Goal: Check status: Check status

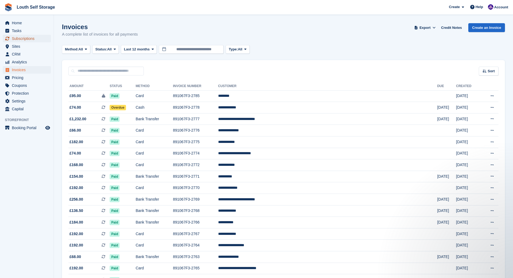
click at [20, 38] on span "Subscriptions" at bounding box center [28, 39] width 32 height 8
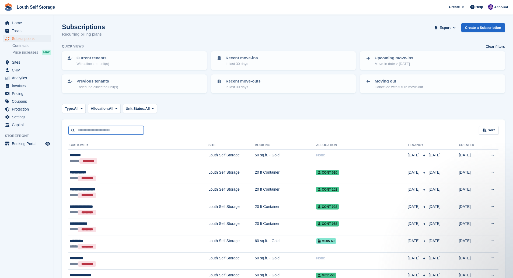
drag, startPoint x: 89, startPoint y: 127, endPoint x: 96, endPoint y: 127, distance: 7.0
click at [89, 127] on input "text" at bounding box center [105, 130] width 75 height 9
type input "***"
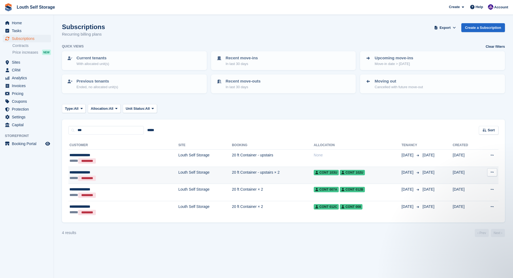
click at [178, 177] on td "Louth Self Storage" at bounding box center [205, 174] width 54 height 17
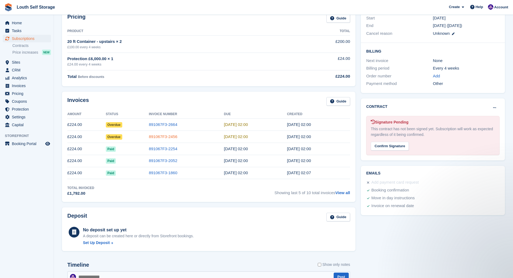
click at [163, 136] on link "891067F3-2456" at bounding box center [163, 136] width 29 height 5
click at [170, 135] on link "891067F3-2456" at bounding box center [163, 136] width 29 height 5
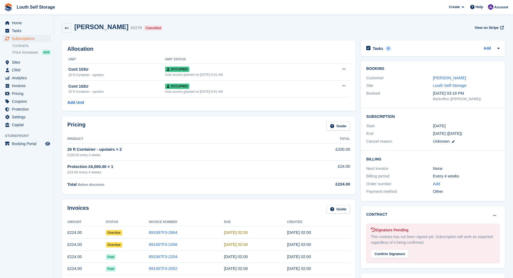
scroll to position [108, 0]
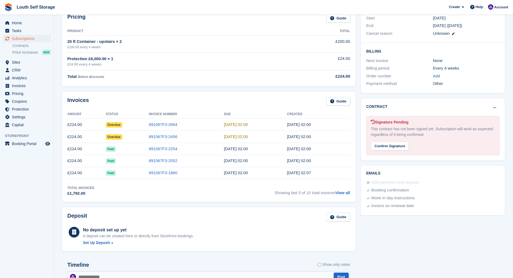
click at [175, 122] on td "891067F3-2664" at bounding box center [186, 124] width 75 height 12
click at [160, 124] on link "891067F3-2664" at bounding box center [163, 124] width 29 height 5
